Goal: Information Seeking & Learning: Learn about a topic

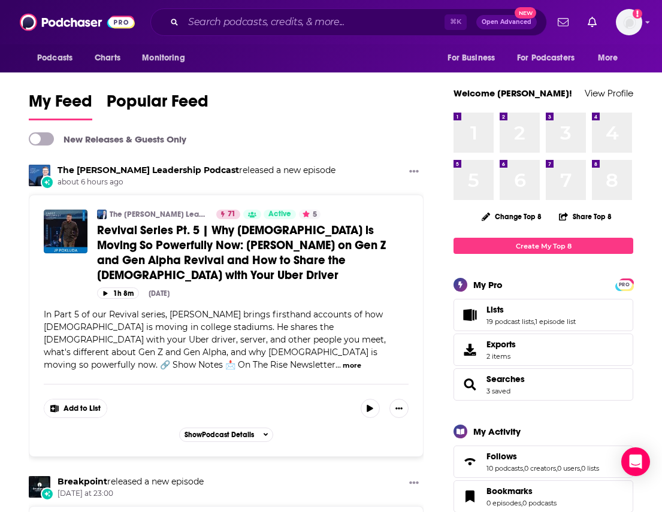
click at [335, 7] on div "Podcasts Charts Monitoring ⌘ K Open Advanced New For Business For Podcasters Mo…" at bounding box center [331, 22] width 662 height 44
click at [335, 19] on input "Search podcasts, credits, & more..." at bounding box center [313, 22] width 261 height 19
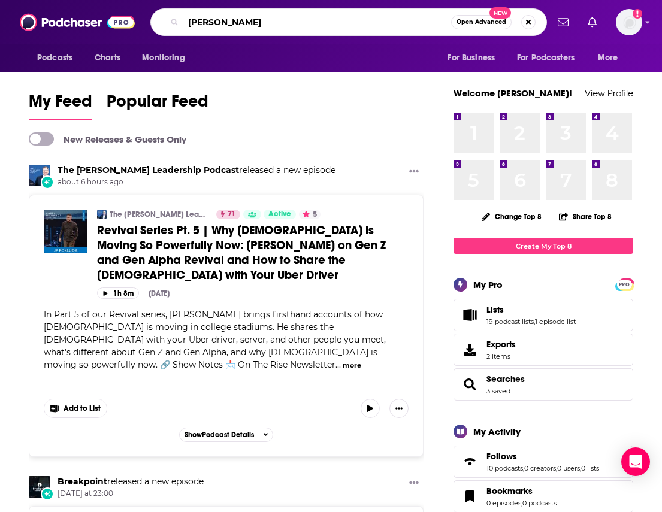
type input "[PERSON_NAME]"
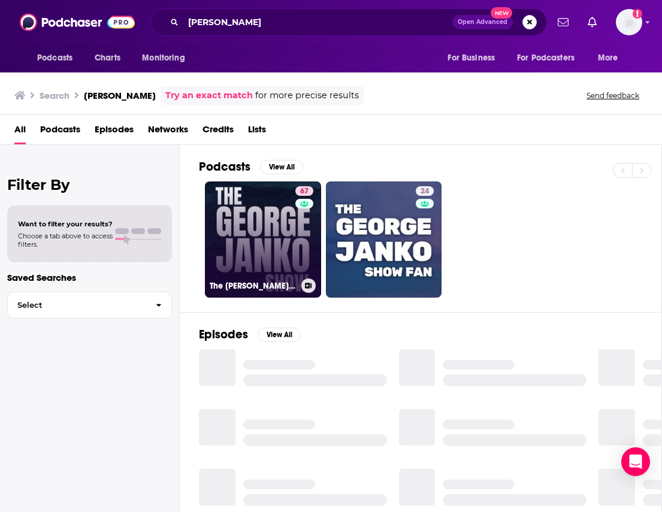
click at [293, 259] on link "67 The [PERSON_NAME] Show" at bounding box center [263, 240] width 116 height 116
